Goal: Obtain resource: Download file/media

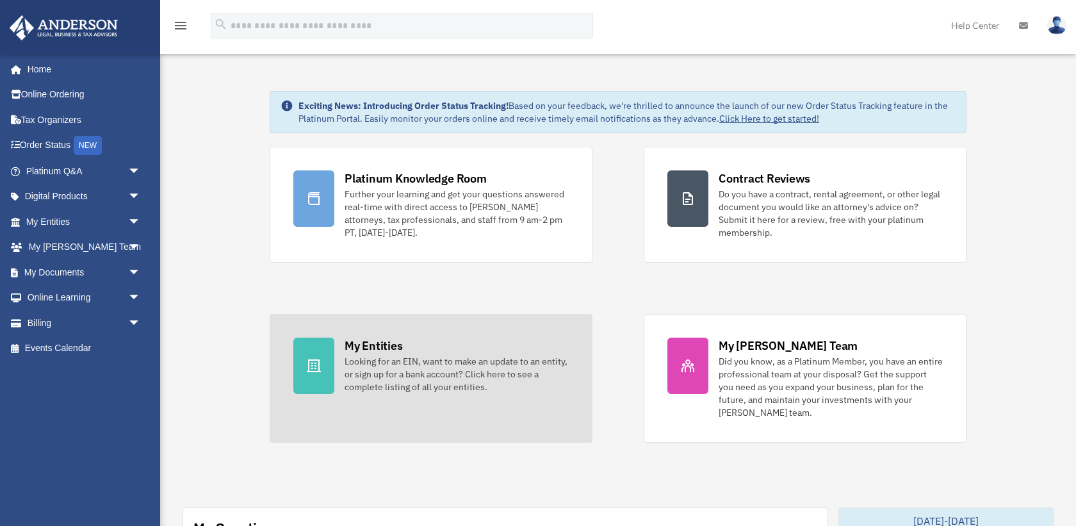
click at [319, 359] on icon at bounding box center [313, 365] width 15 height 15
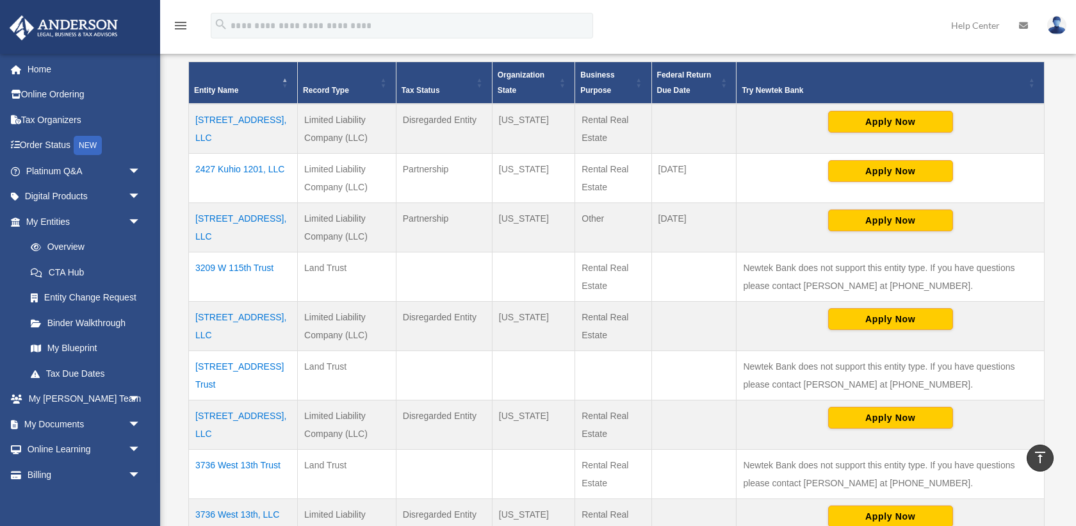
scroll to position [263, 0]
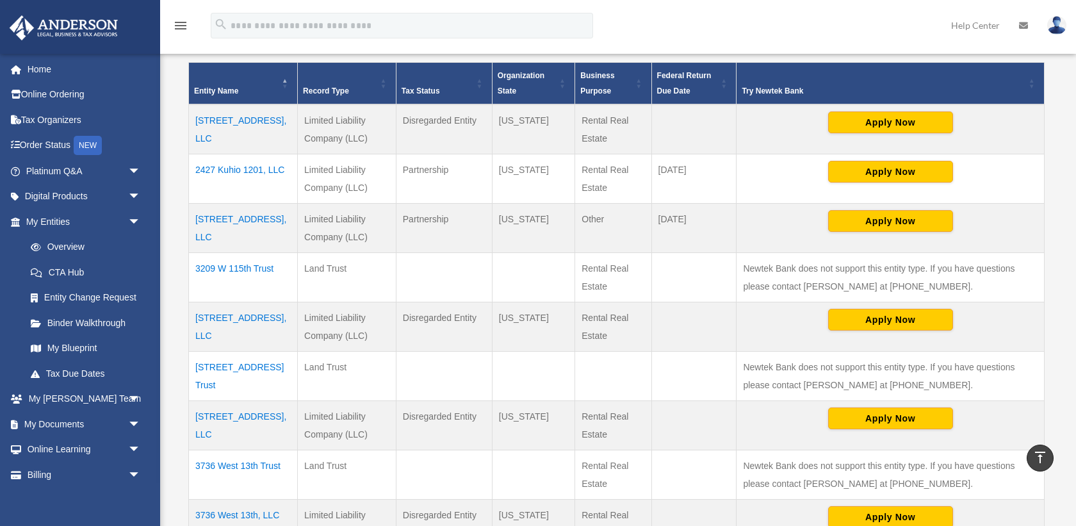
click at [227, 218] on td "[STREET_ADDRESS], LLC" at bounding box center [243, 228] width 109 height 49
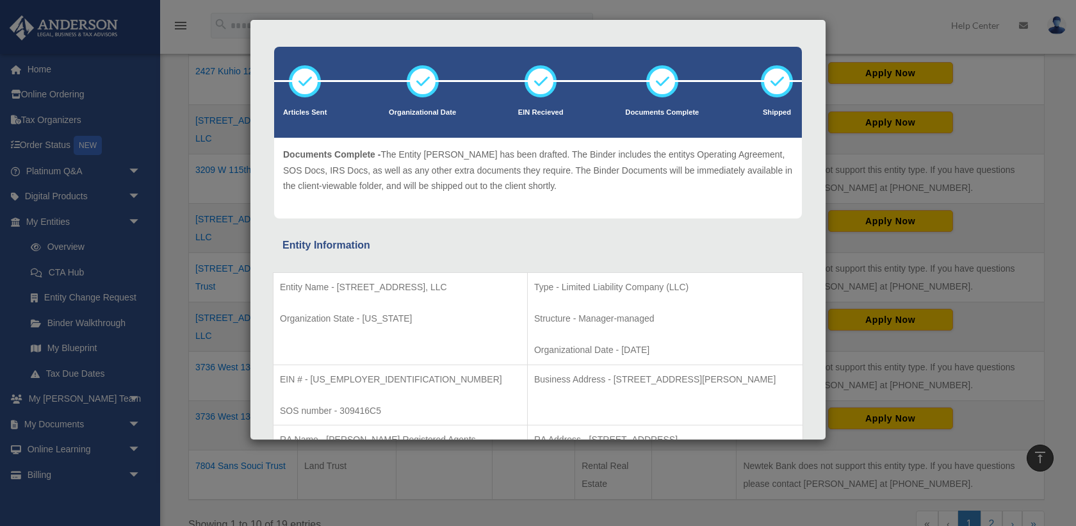
scroll to position [1, 0]
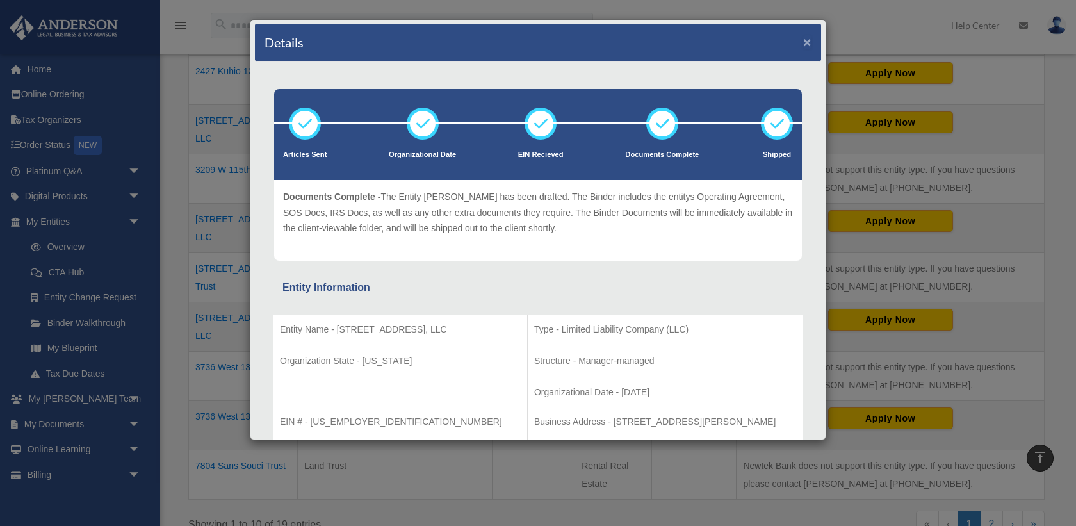
click at [807, 38] on button "×" at bounding box center [807, 41] width 8 height 13
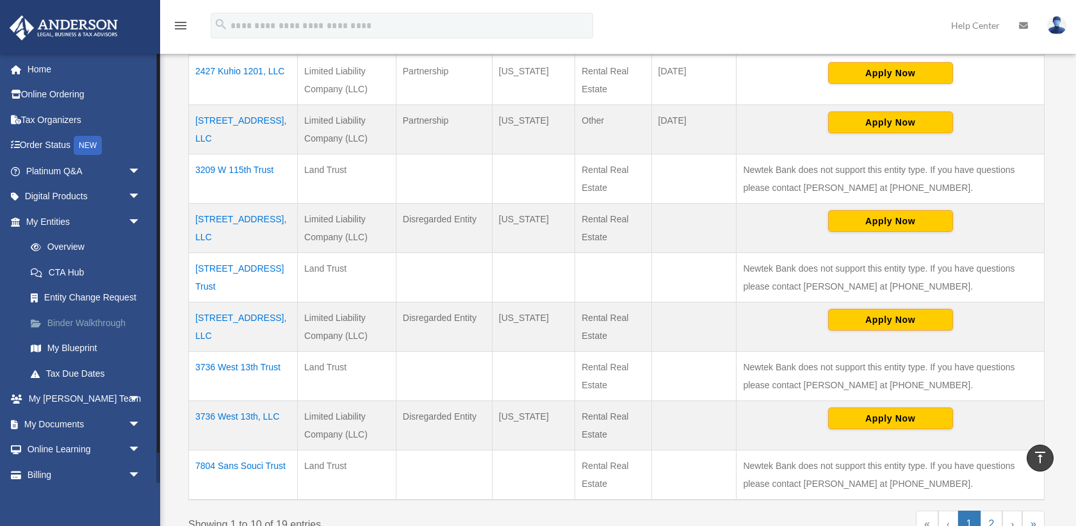
click at [97, 321] on link "Binder Walkthrough" at bounding box center [89, 323] width 142 height 26
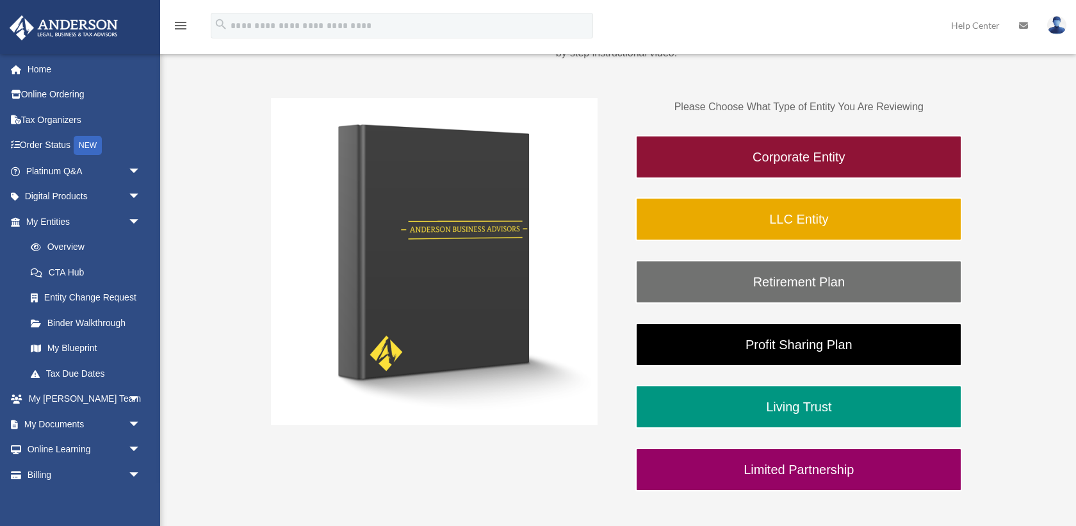
scroll to position [183, 0]
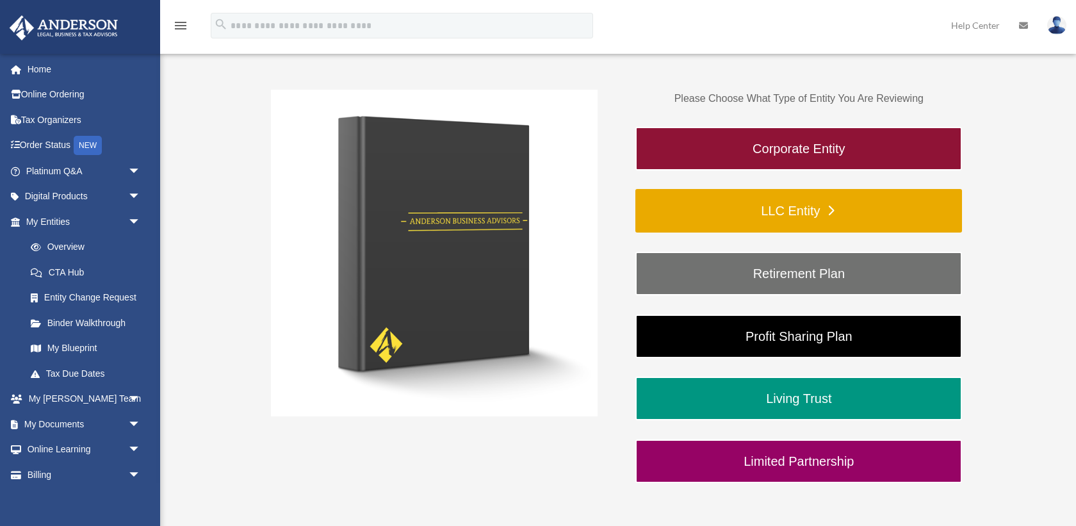
click at [849, 204] on link "LLC Entity" at bounding box center [798, 211] width 327 height 44
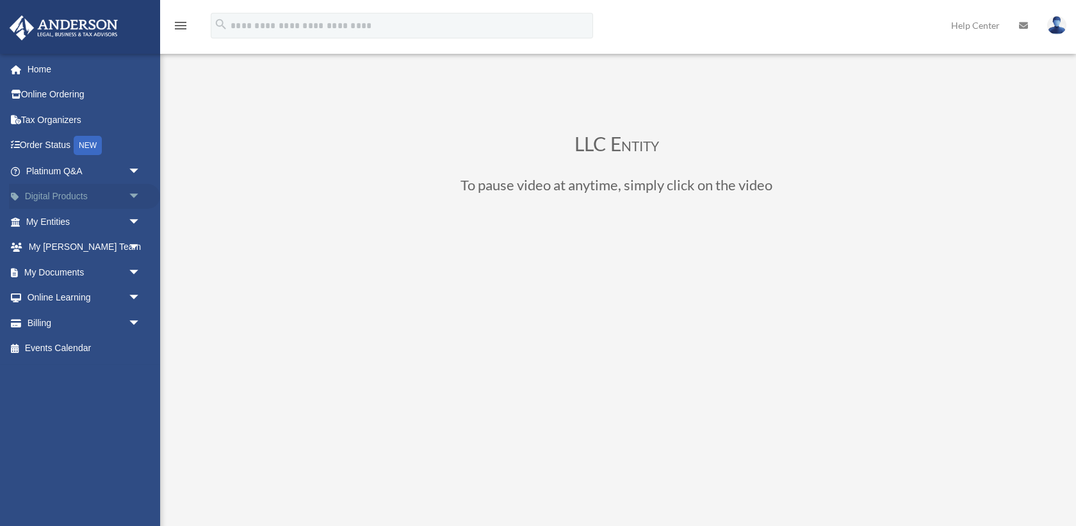
click at [113, 193] on link "Digital Products arrow_drop_down" at bounding box center [84, 197] width 151 height 26
click at [130, 222] on span "arrow_drop_down" at bounding box center [141, 222] width 26 height 26
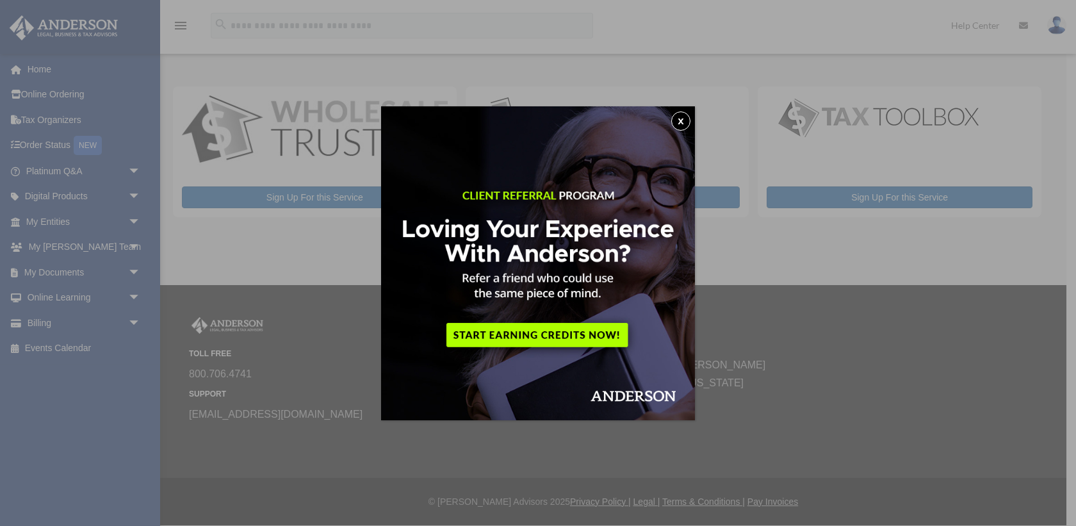
click at [131, 218] on div "x" at bounding box center [538, 263] width 1076 height 526
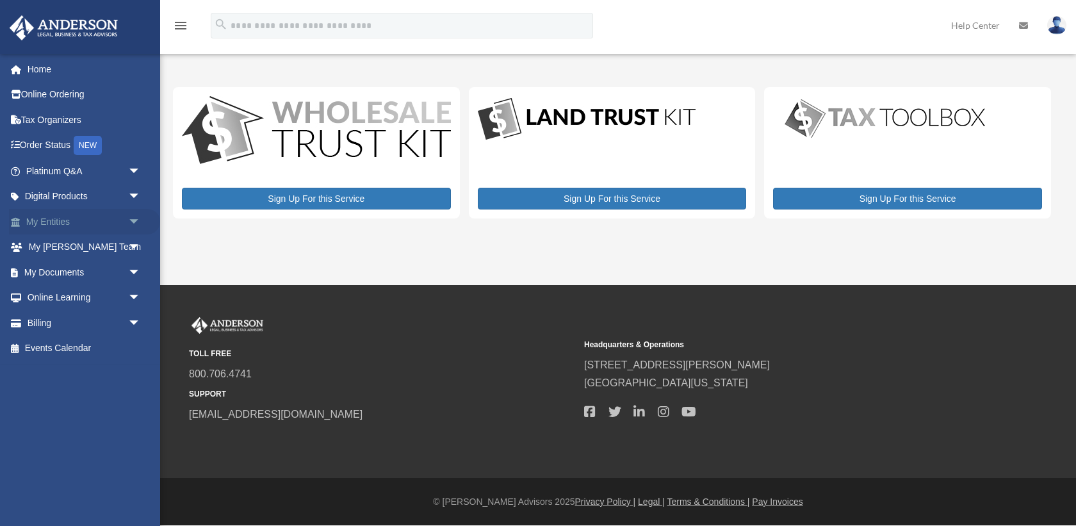
click at [132, 218] on span "arrow_drop_down" at bounding box center [141, 222] width 26 height 26
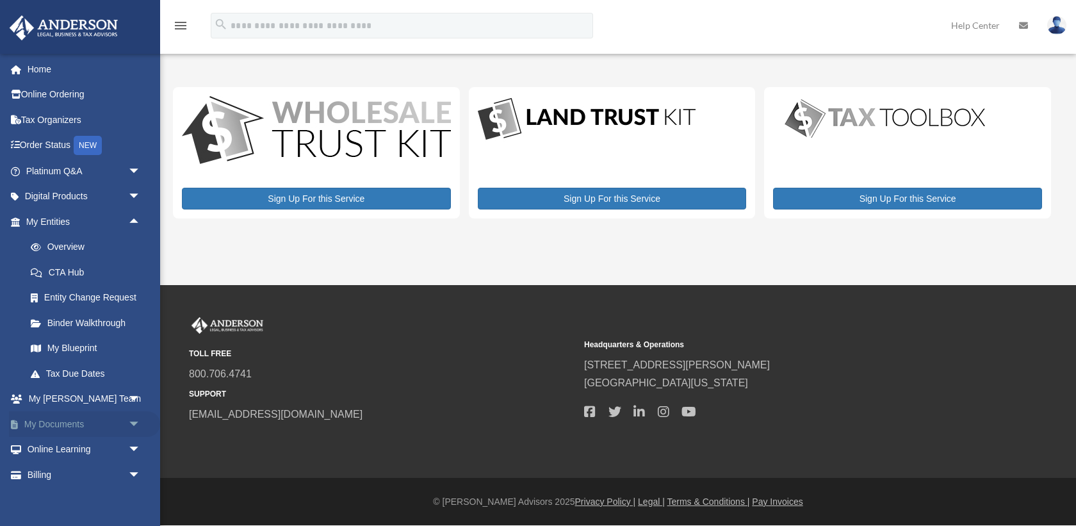
click at [63, 421] on link "My Documents arrow_drop_down" at bounding box center [84, 424] width 151 height 26
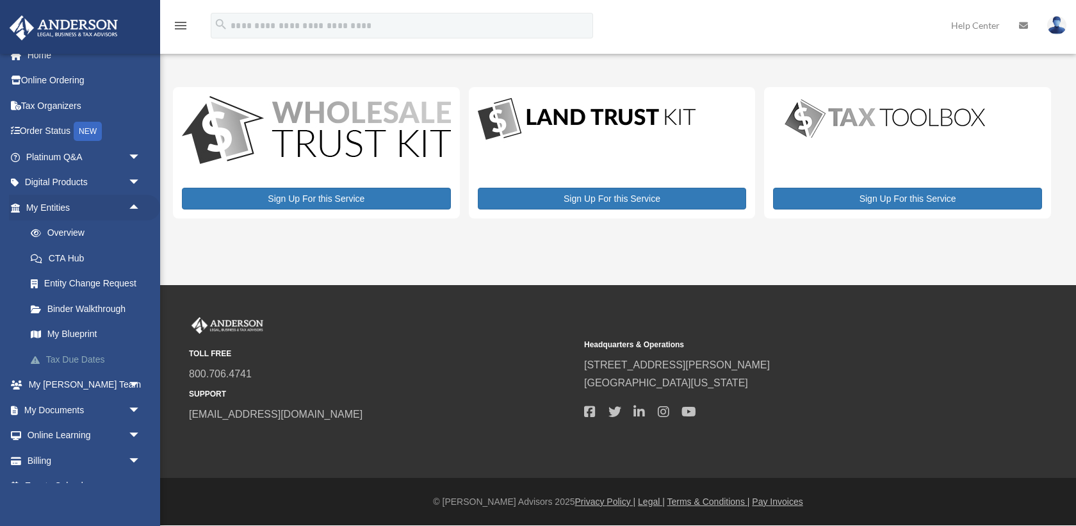
scroll to position [33, 0]
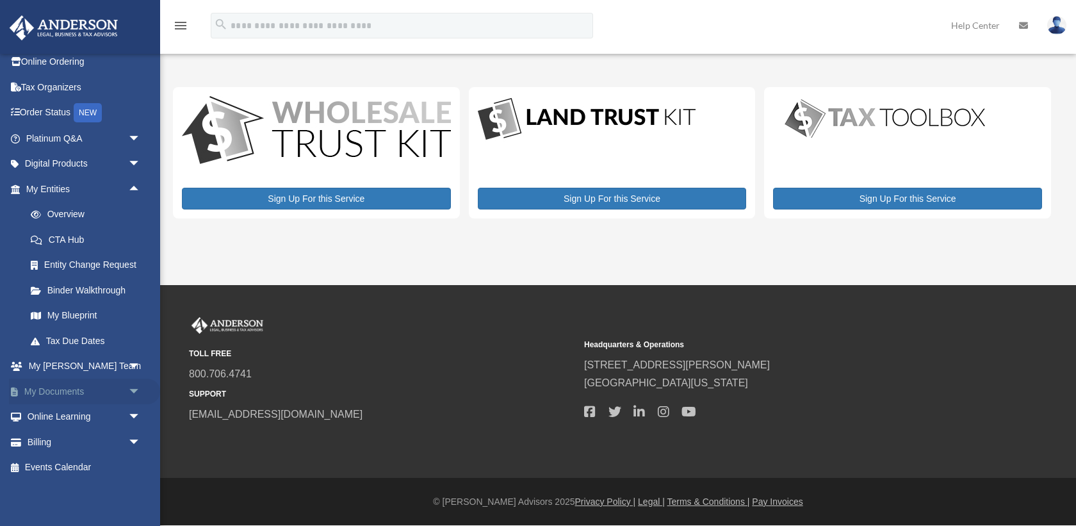
click at [133, 388] on span "arrow_drop_down" at bounding box center [141, 391] width 26 height 26
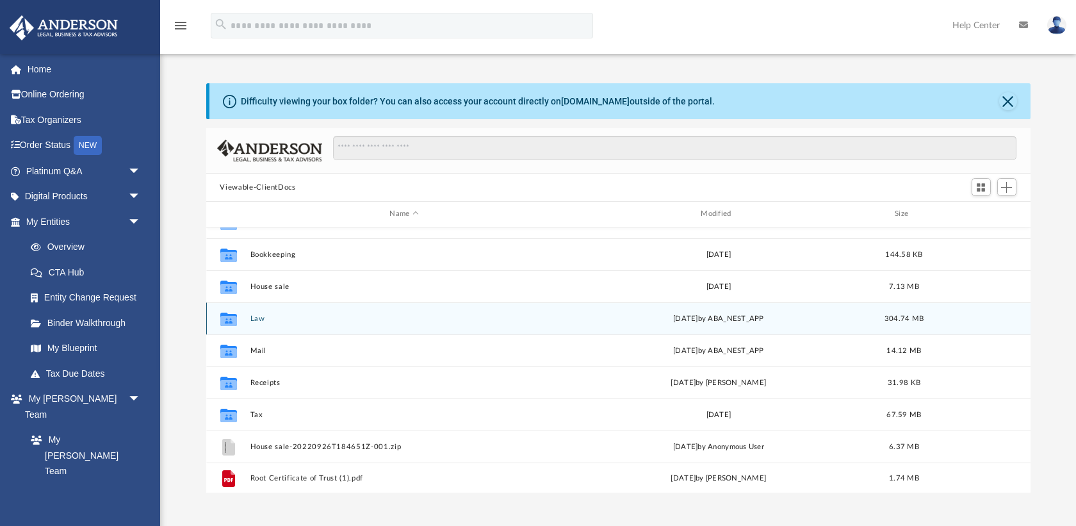
scroll to position [22, 0]
click at [229, 318] on icon "grid" at bounding box center [228, 319] width 17 height 10
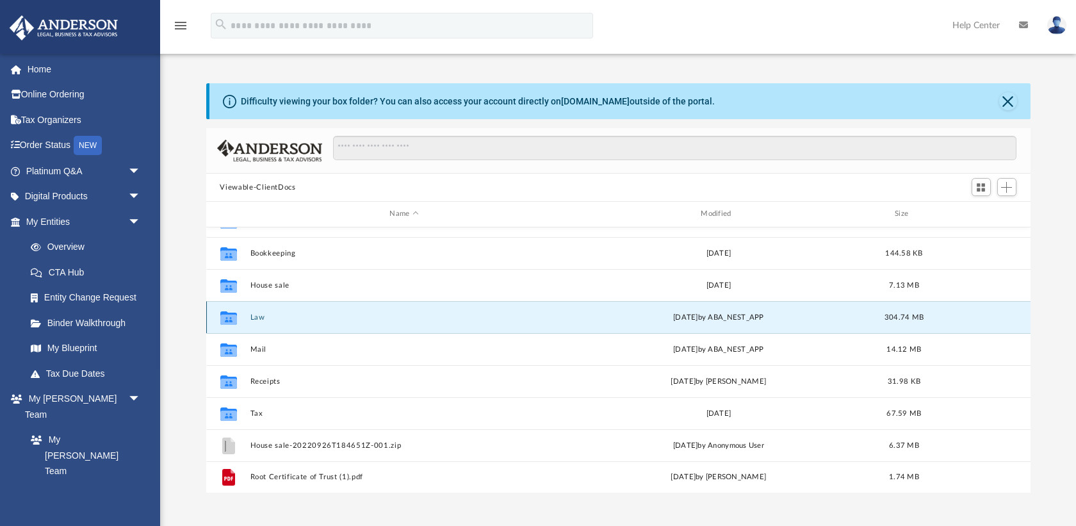
click at [257, 314] on button "Law" at bounding box center [404, 317] width 309 height 8
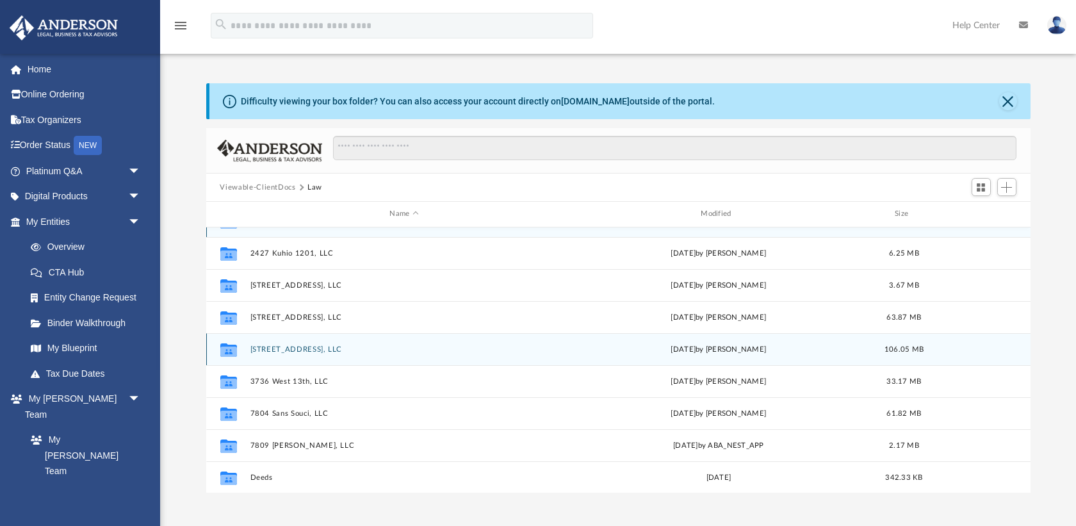
scroll to position [0, 0]
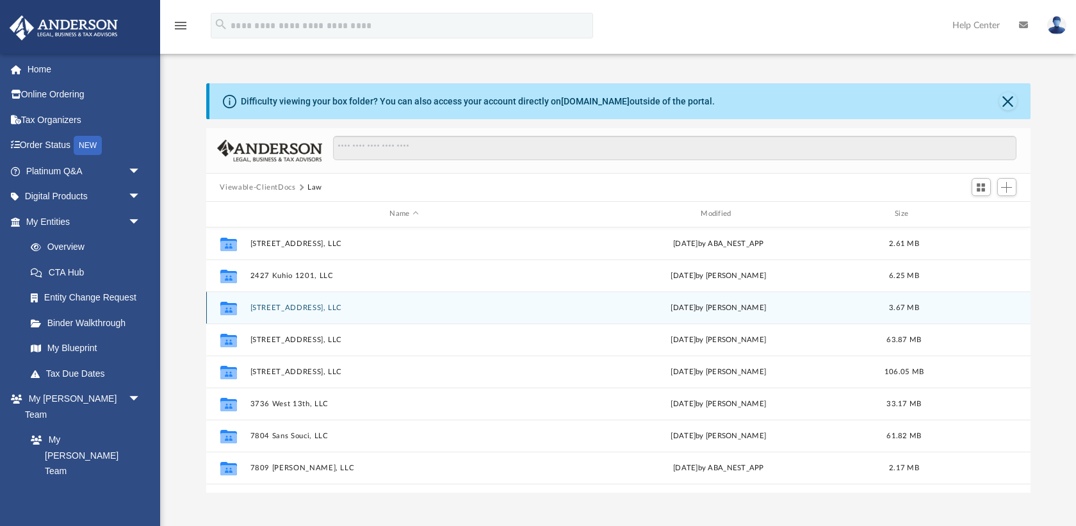
click at [227, 305] on icon "grid" at bounding box center [228, 309] width 17 height 10
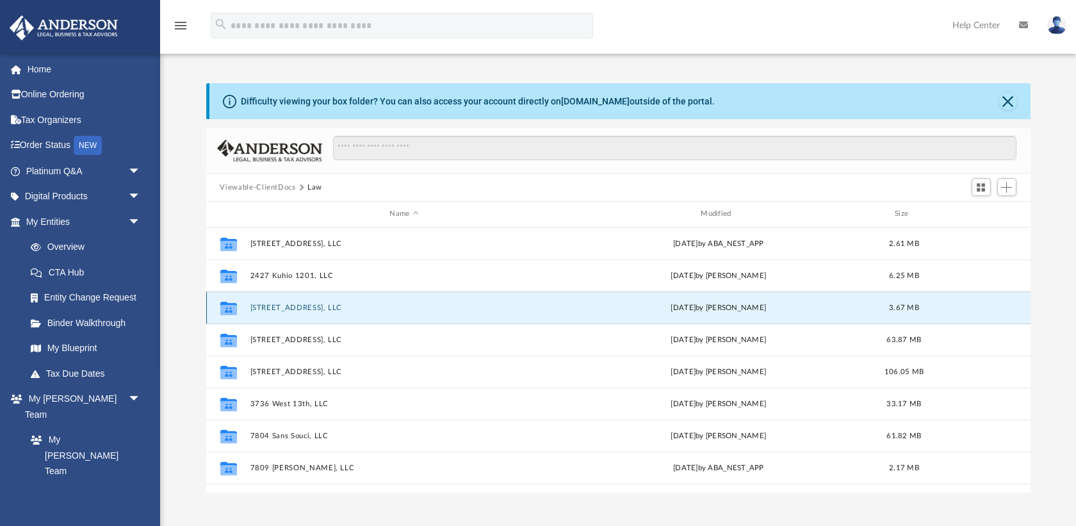
click at [240, 307] on div "Collaborated Folder" at bounding box center [228, 307] width 32 height 20
click at [280, 307] on button "[STREET_ADDRESS], LLC" at bounding box center [404, 308] width 309 height 8
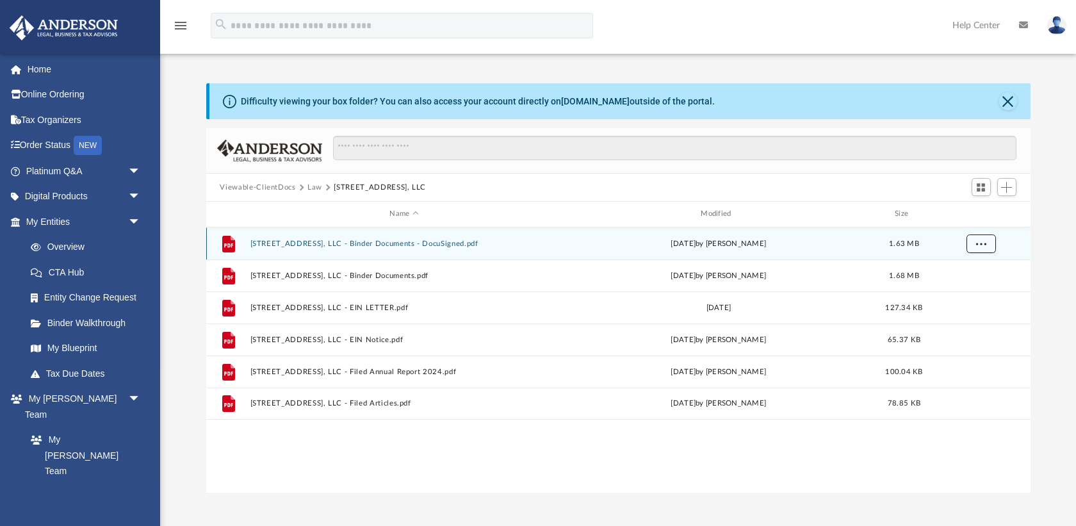
click at [978, 243] on span "More options" at bounding box center [980, 242] width 10 height 7
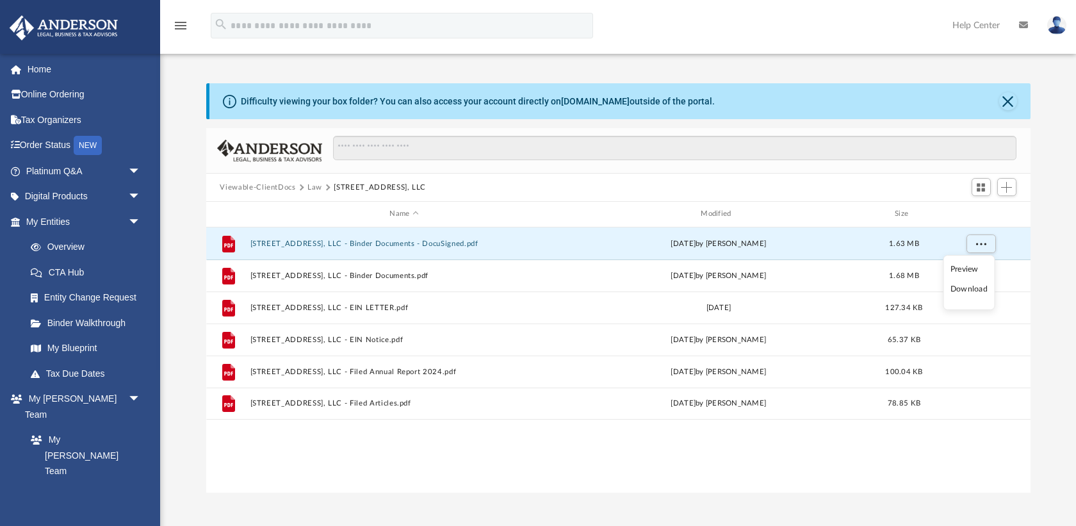
click at [973, 290] on li "Download" at bounding box center [968, 288] width 37 height 13
click at [312, 187] on button "Law" at bounding box center [314, 188] width 15 height 12
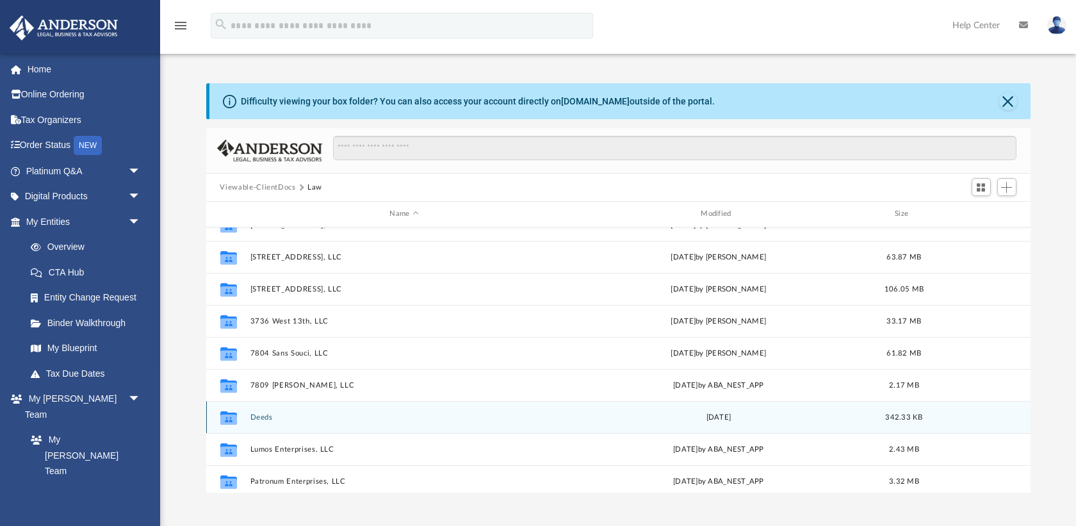
scroll to position [101, 0]
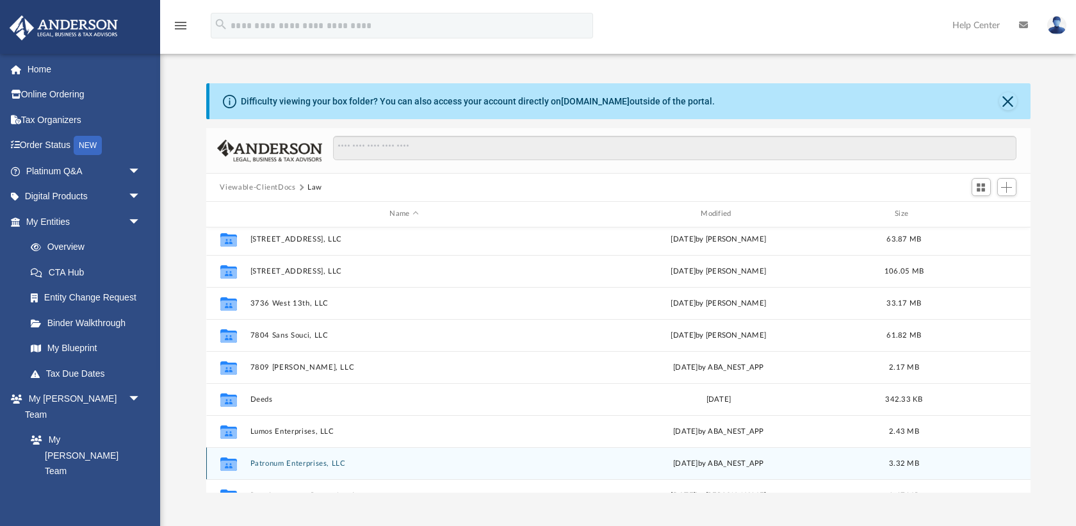
click at [326, 462] on button "Patronum Enterprises, LLC" at bounding box center [404, 463] width 309 height 8
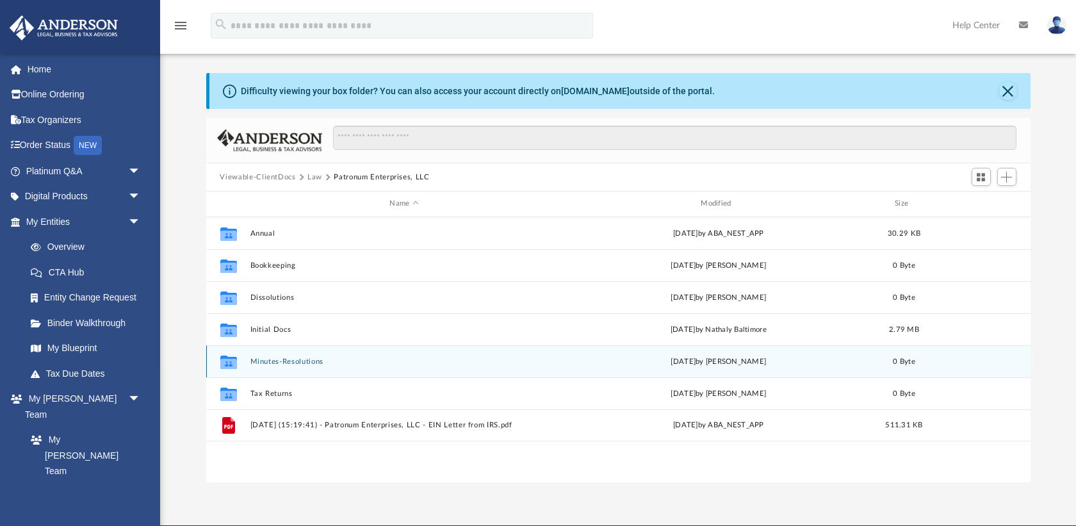
scroll to position [0, 0]
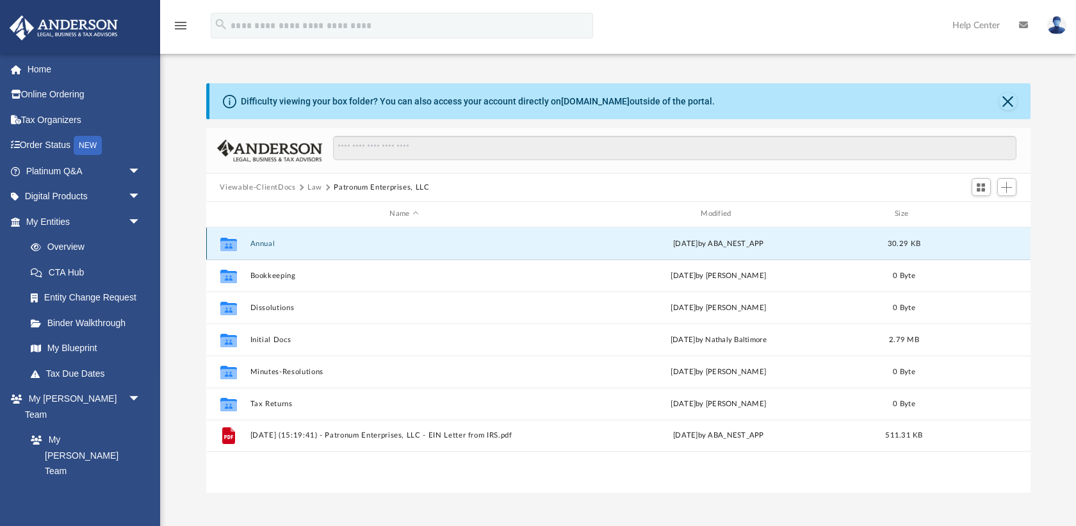
click at [255, 243] on button "Annual" at bounding box center [404, 243] width 309 height 8
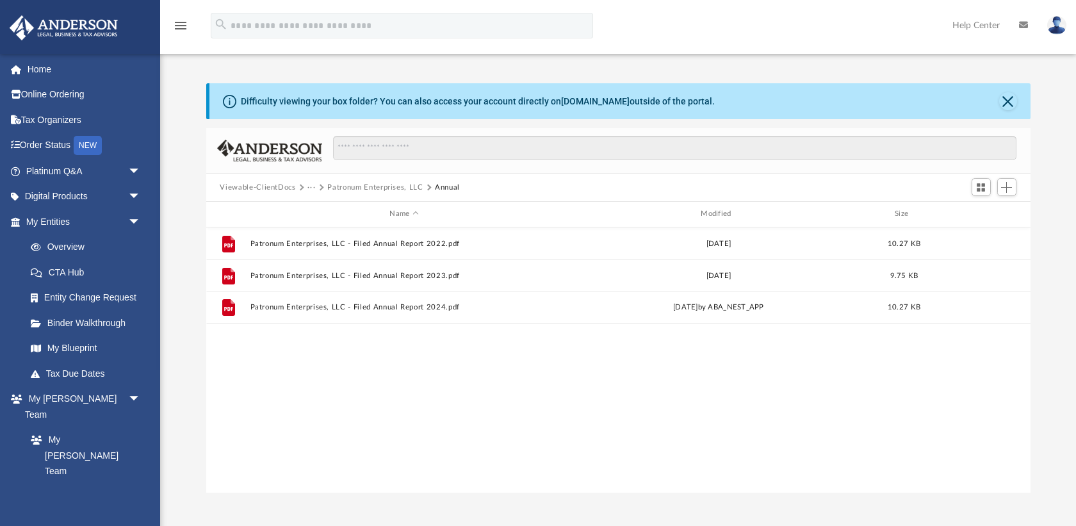
click at [346, 190] on button "Patronum Enterprises, LLC" at bounding box center [374, 188] width 95 height 12
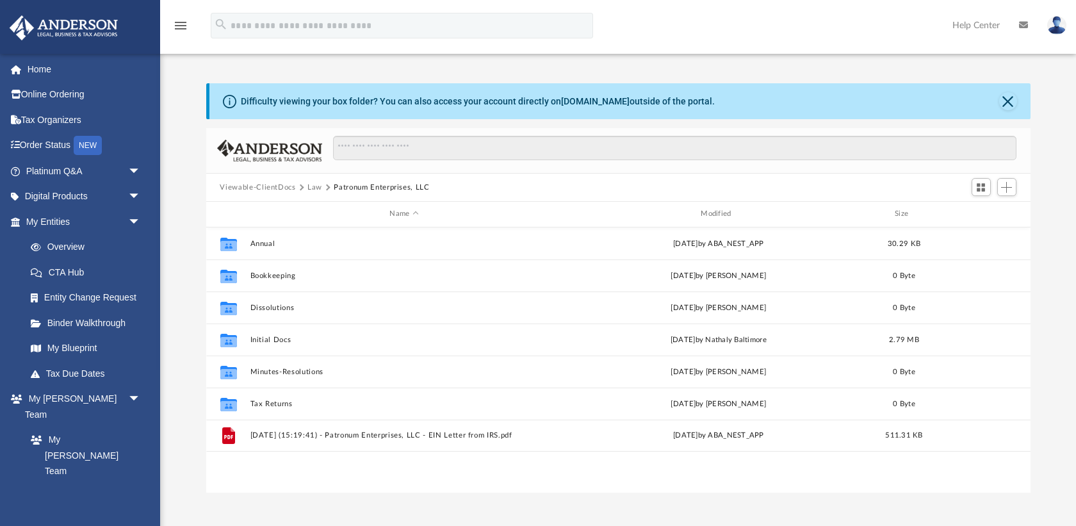
click at [311, 187] on button "Law" at bounding box center [314, 188] width 15 height 12
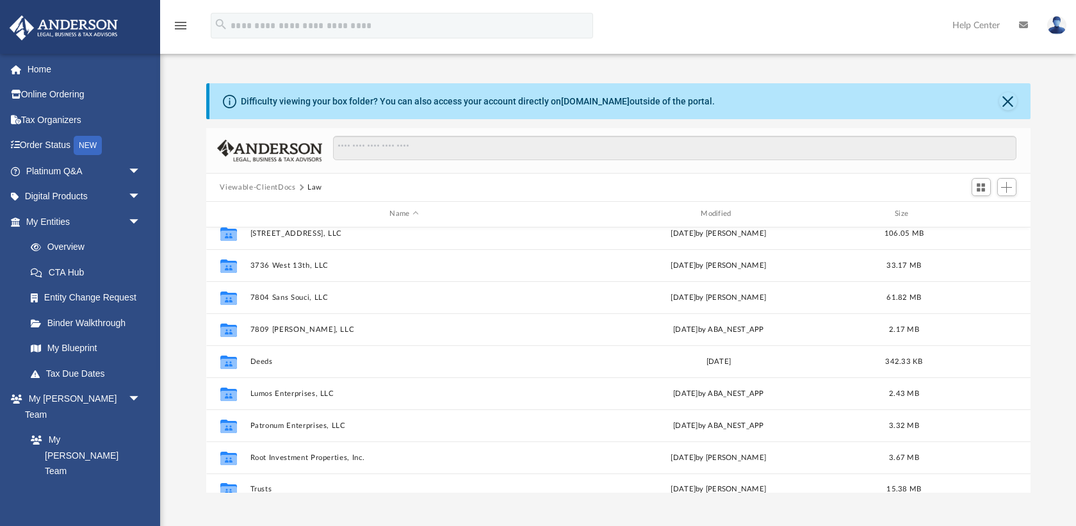
scroll to position [150, 0]
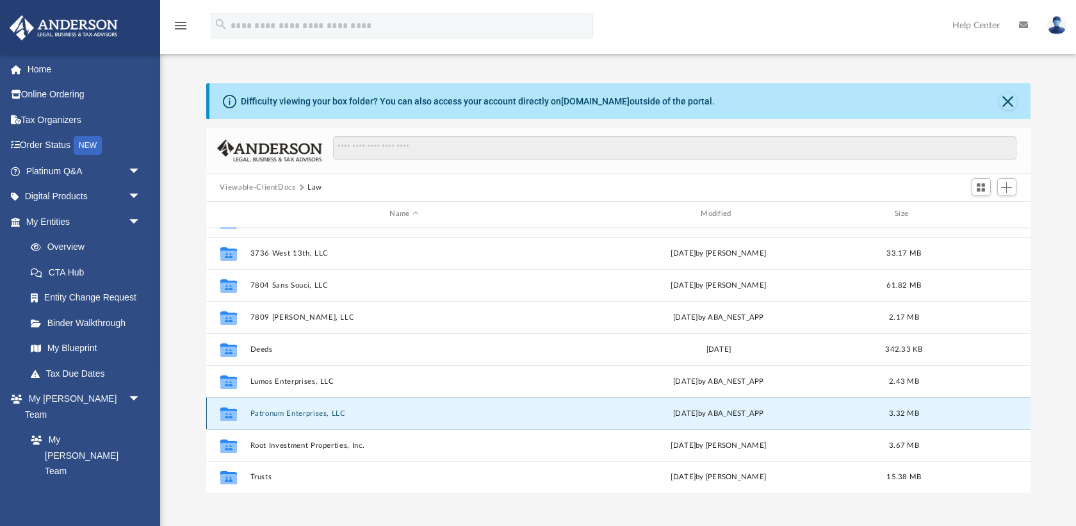
click at [323, 410] on button "Patronum Enterprises, LLC" at bounding box center [404, 413] width 309 height 8
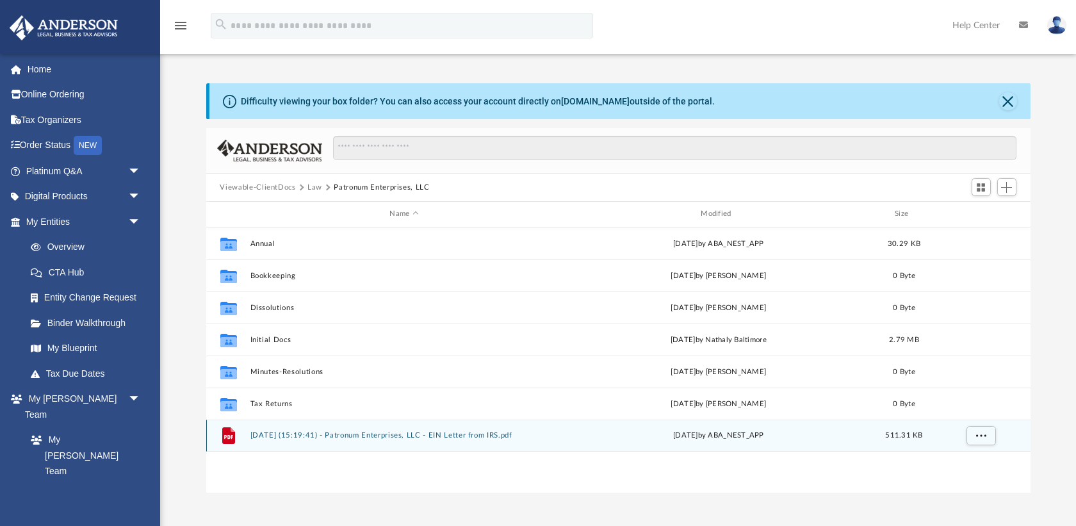
scroll to position [31, 0]
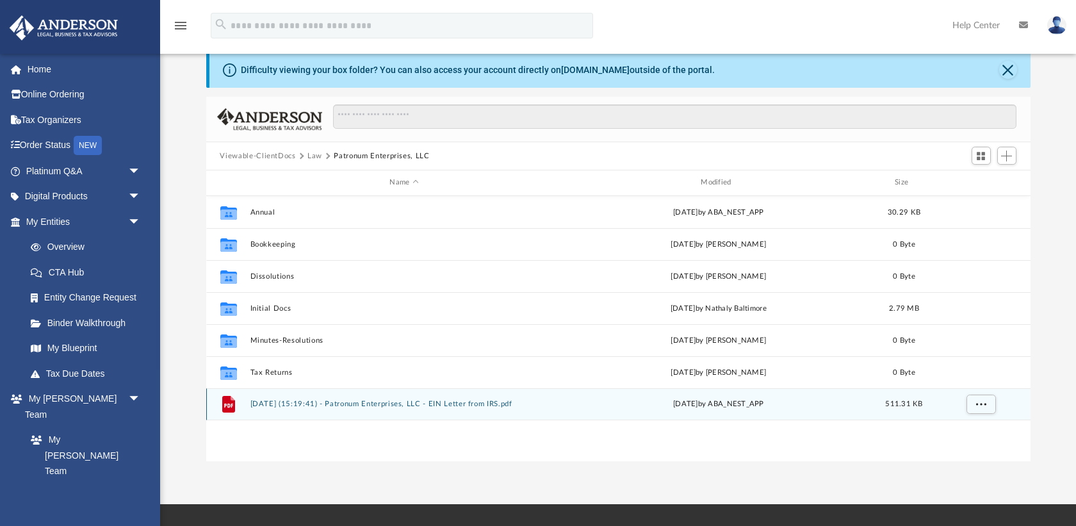
click at [280, 405] on button "2024.10.23 (15:19:41) - Patronum Enterprises, LLC - EIN Letter from IRS.pdf" at bounding box center [404, 404] width 309 height 8
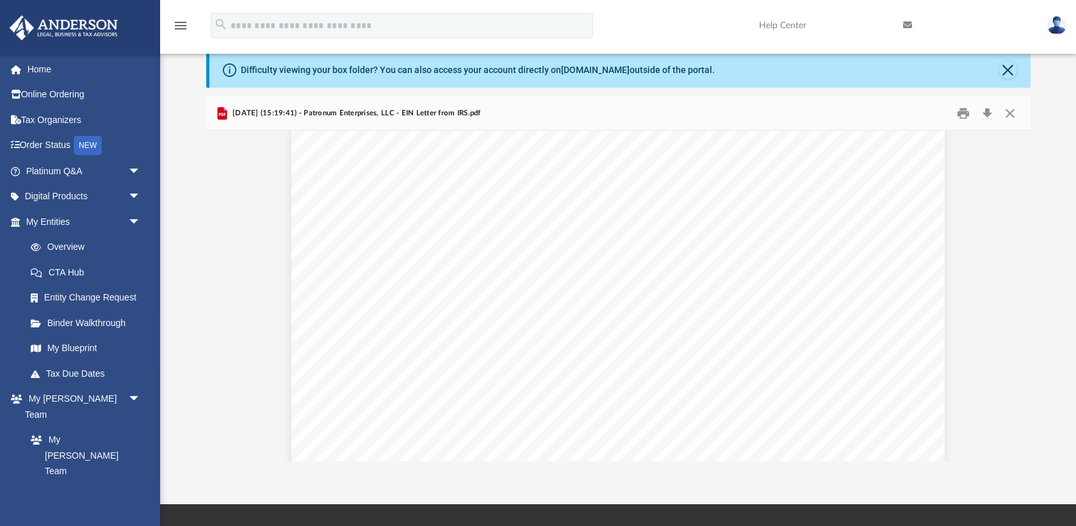
scroll to position [0, 0]
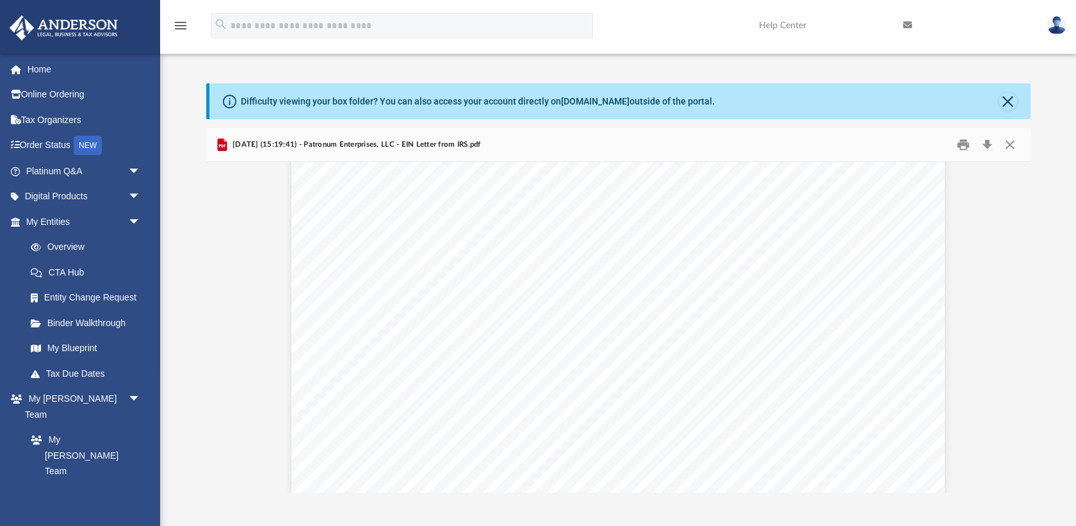
click at [398, 8] on div "menu search Site Menu add nastia.root@gmail.com My Profile Reset Password Logou…" at bounding box center [538, 26] width 1076 height 53
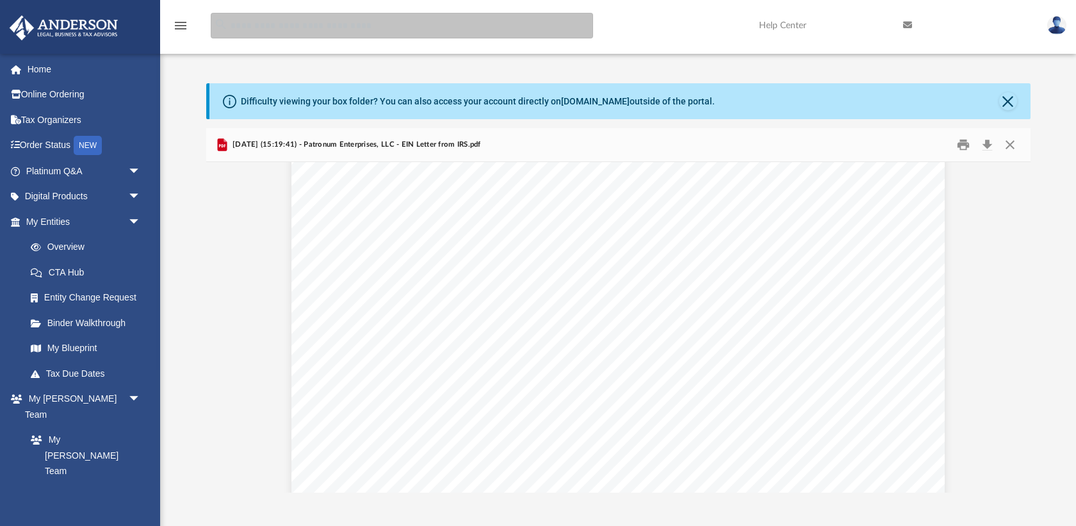
click at [398, 22] on input "search" at bounding box center [402, 26] width 382 height 26
type input "**********"
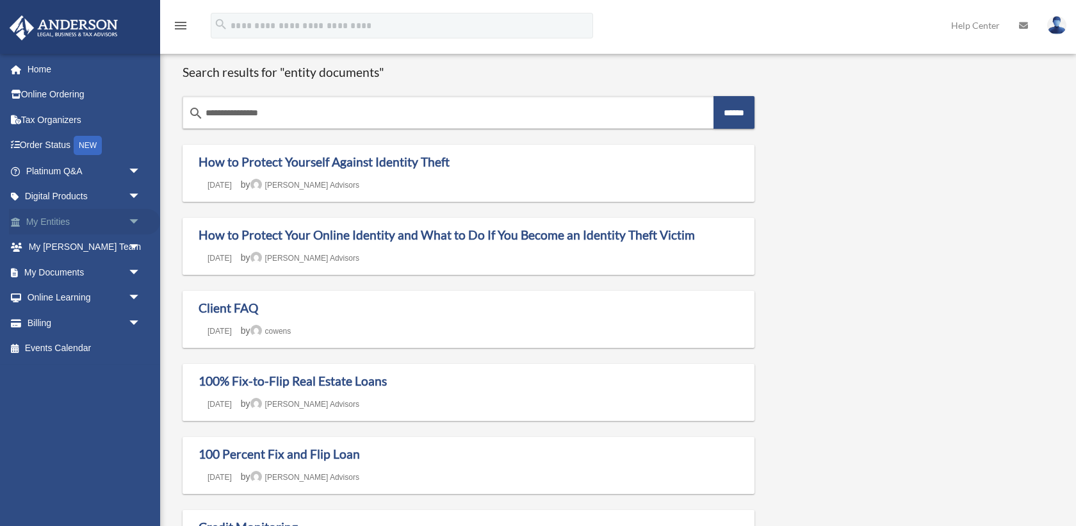
click at [53, 225] on link "My Entities arrow_drop_down" at bounding box center [84, 222] width 151 height 26
click at [89, 268] on link "My Documents arrow_drop_down" at bounding box center [84, 272] width 151 height 26
click at [138, 268] on span "arrow_drop_down" at bounding box center [141, 272] width 26 height 26
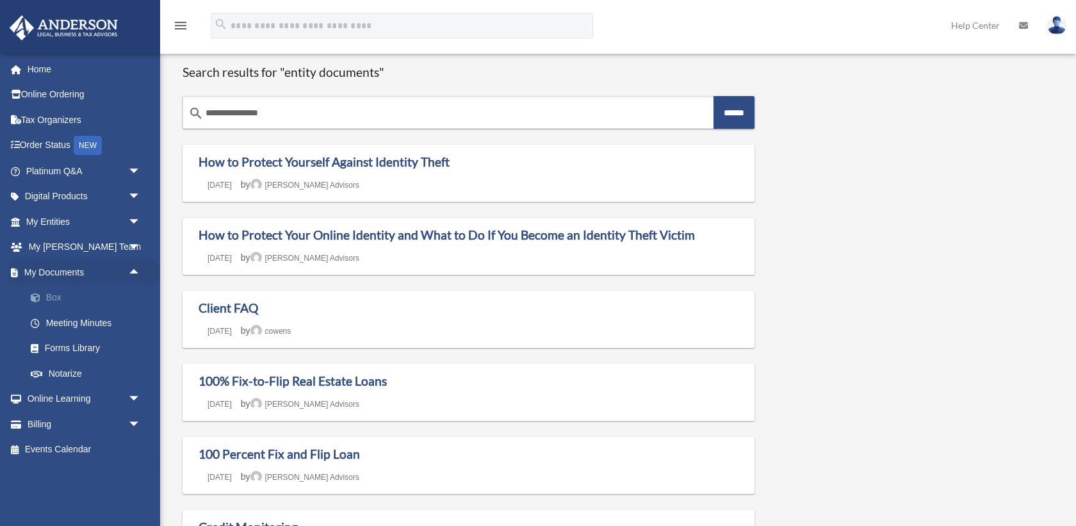
click at [58, 293] on link "Box" at bounding box center [89, 298] width 142 height 26
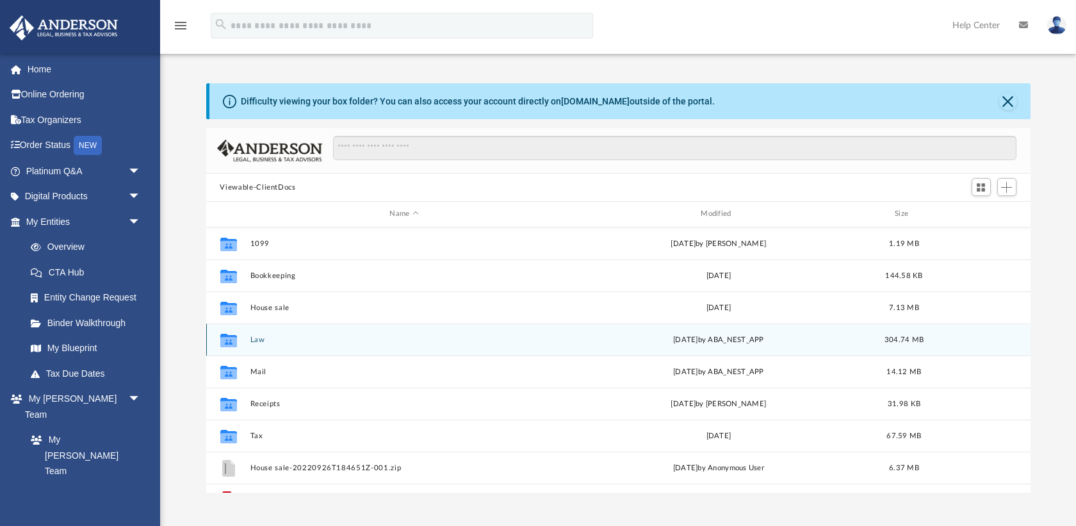
click at [256, 340] on button "Law" at bounding box center [404, 340] width 309 height 8
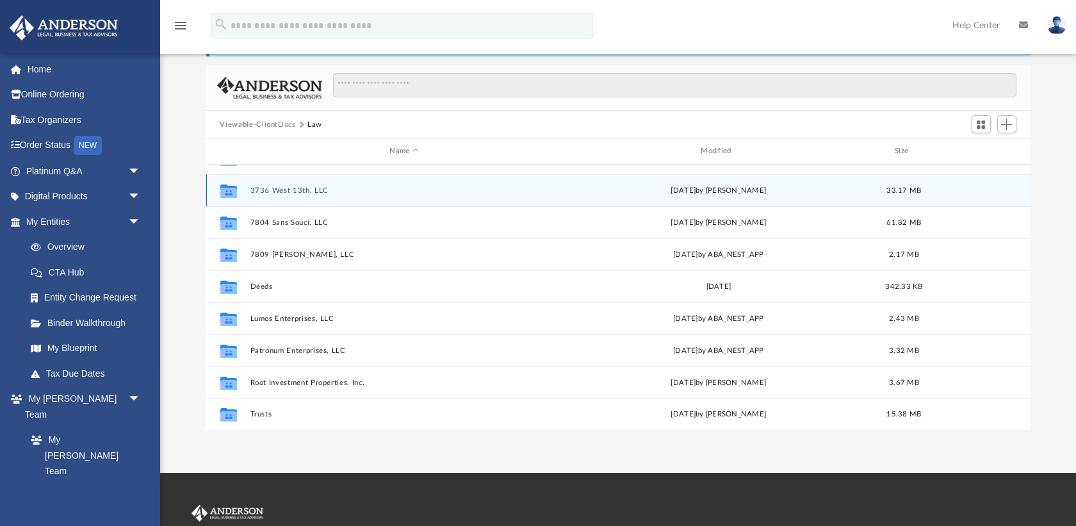
scroll to position [142, 0]
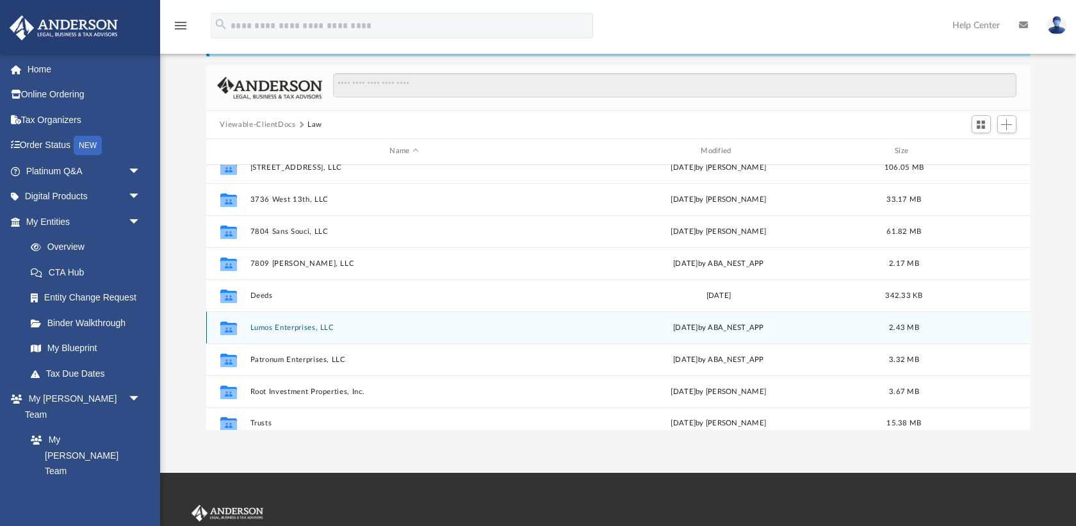
click at [311, 328] on button "Lumos Enterprises, LLC" at bounding box center [404, 327] width 309 height 8
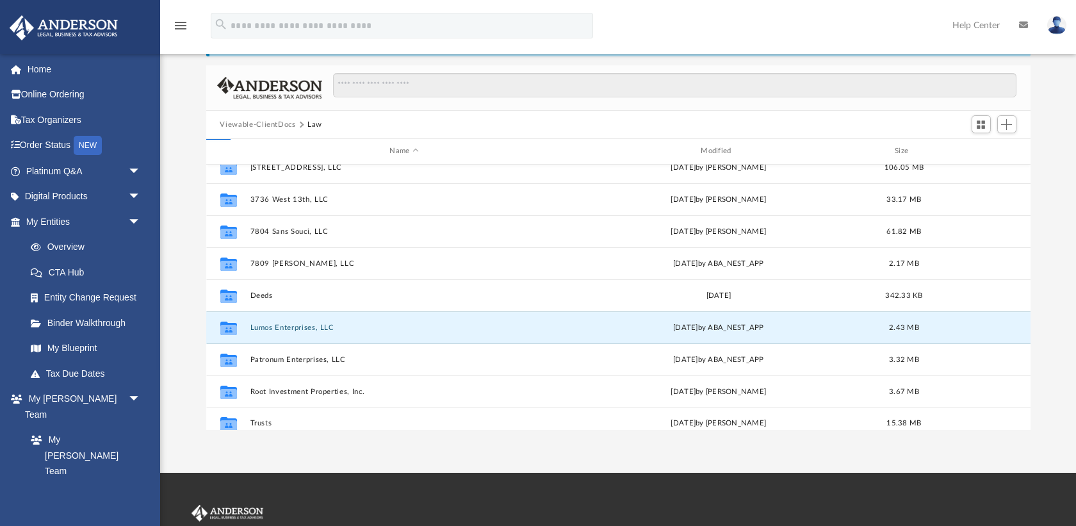
scroll to position [0, 0]
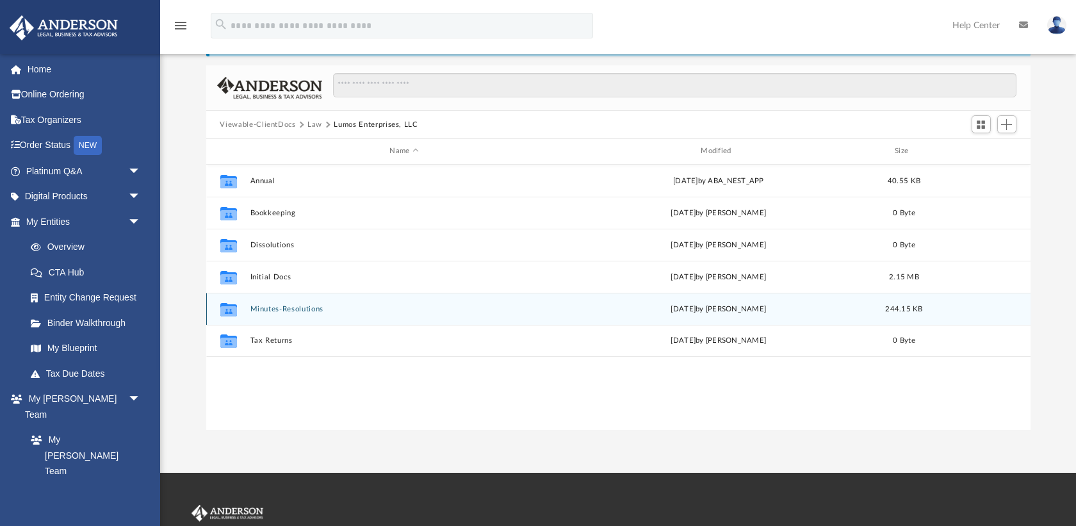
click at [309, 311] on button "Minutes-Resolutions" at bounding box center [404, 309] width 309 height 8
